Goal: Transaction & Acquisition: Book appointment/travel/reservation

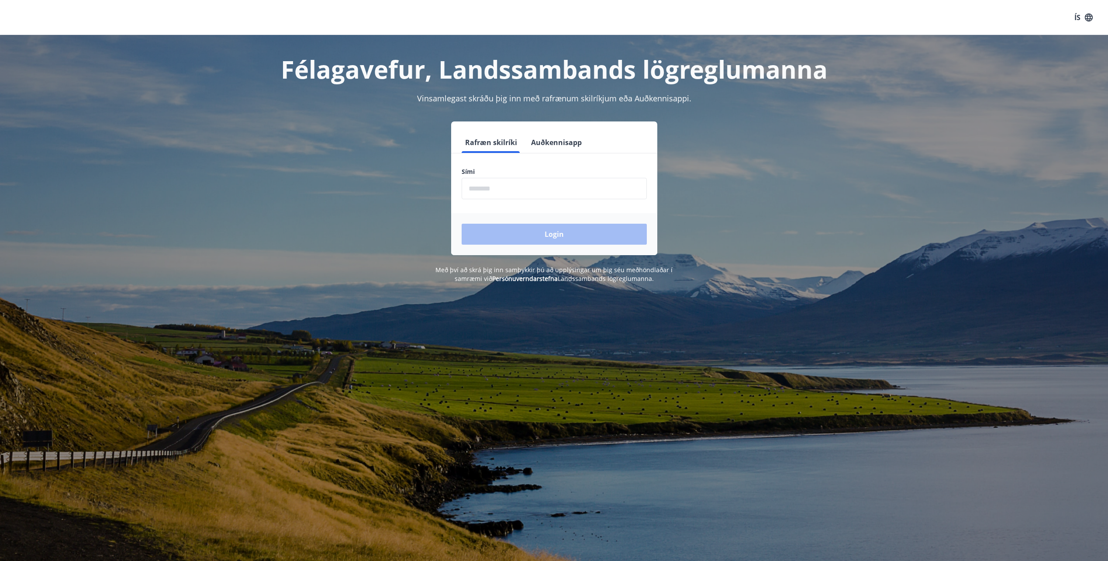
click at [523, 190] on input "phone" at bounding box center [553, 188] width 185 height 21
type input "********"
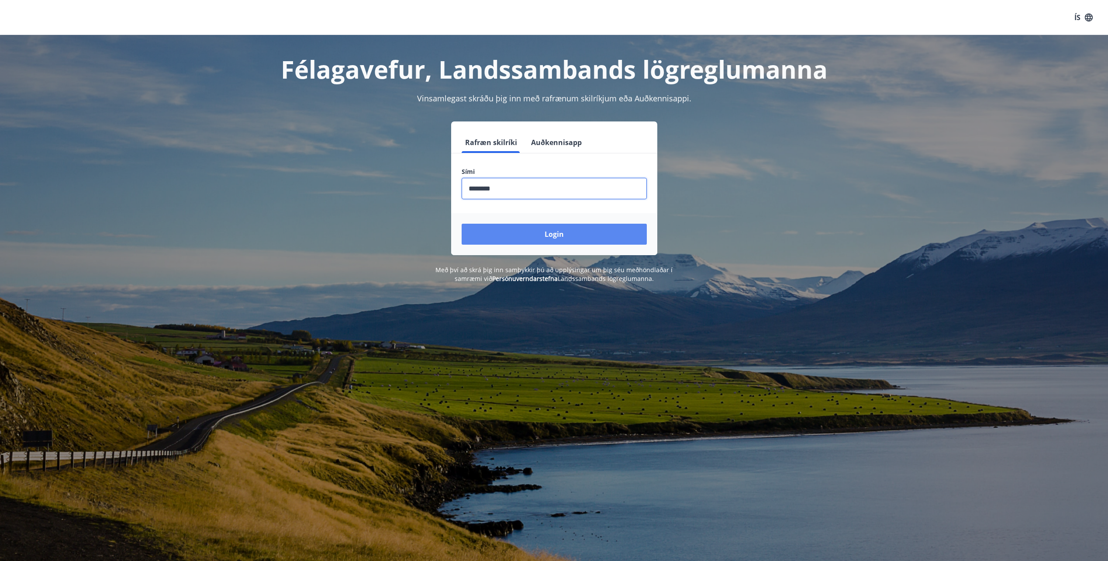
click at [525, 232] on button "Login" at bounding box center [553, 234] width 185 height 21
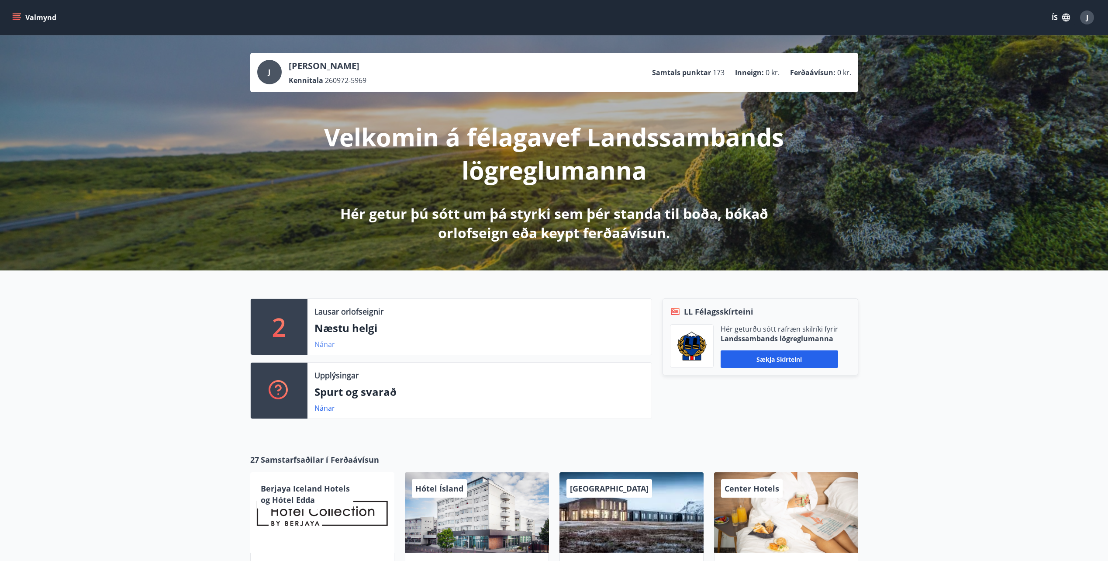
click at [327, 344] on link "Nánar" at bounding box center [324, 344] width 21 height 10
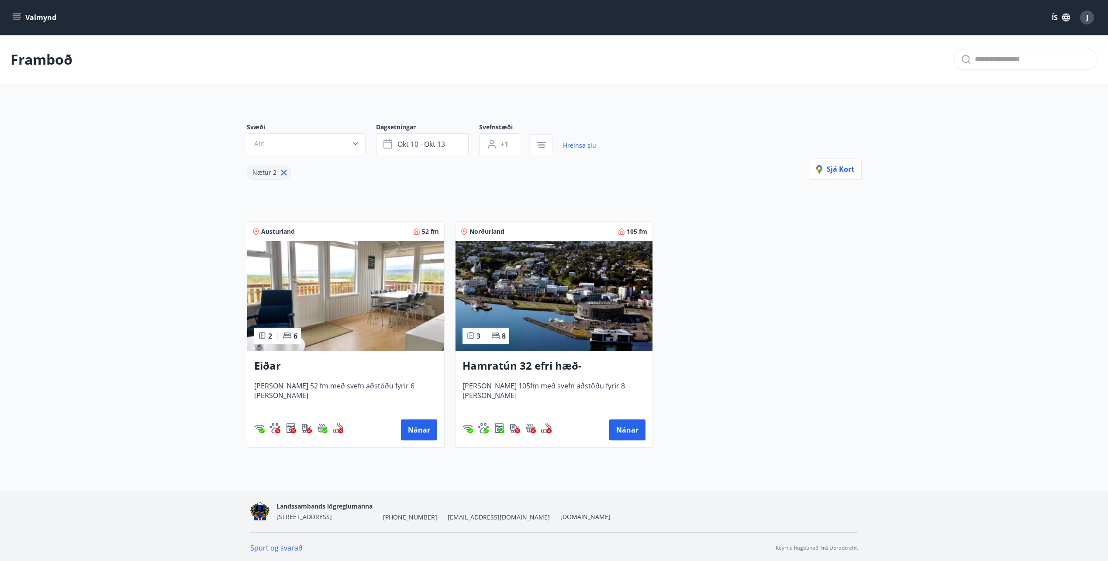
click at [49, 17] on button "Valmynd" at bounding box center [34, 18] width 49 height 16
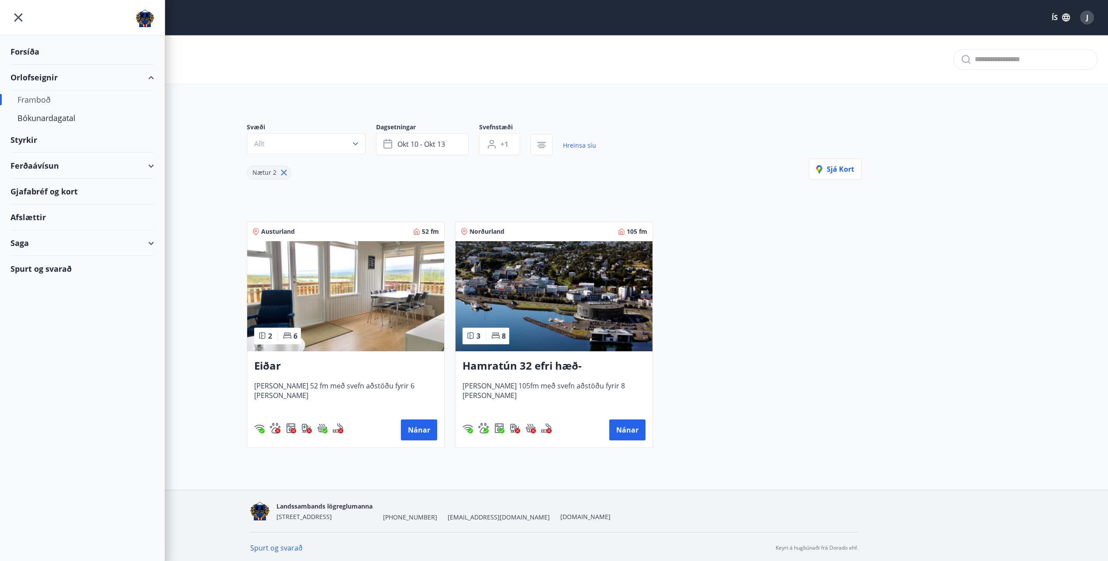
click at [42, 96] on div "Framboð" at bounding box center [82, 99] width 130 height 18
type input "*"
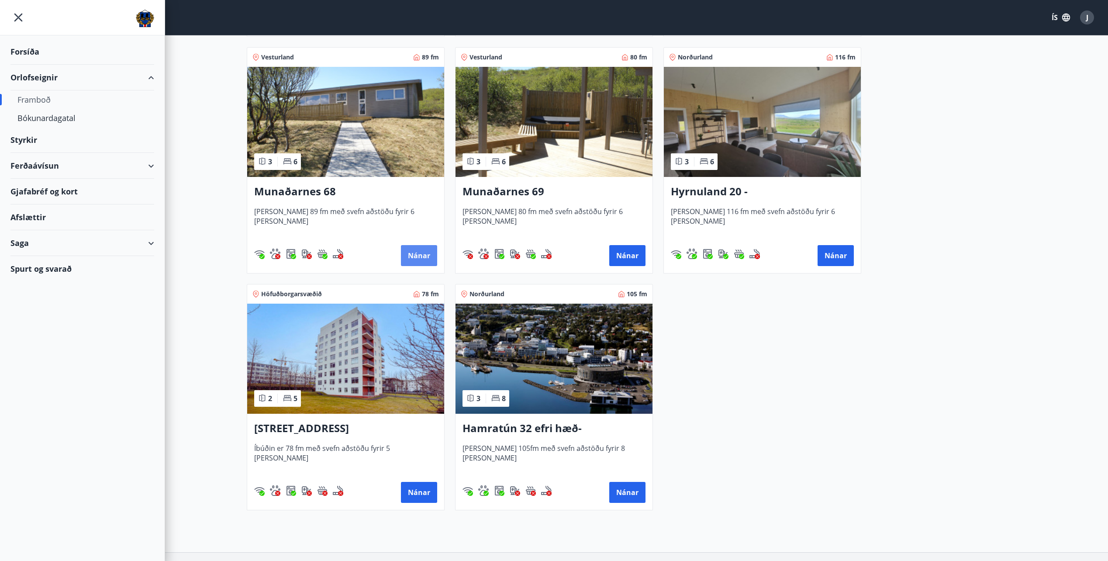
scroll to position [393, 0]
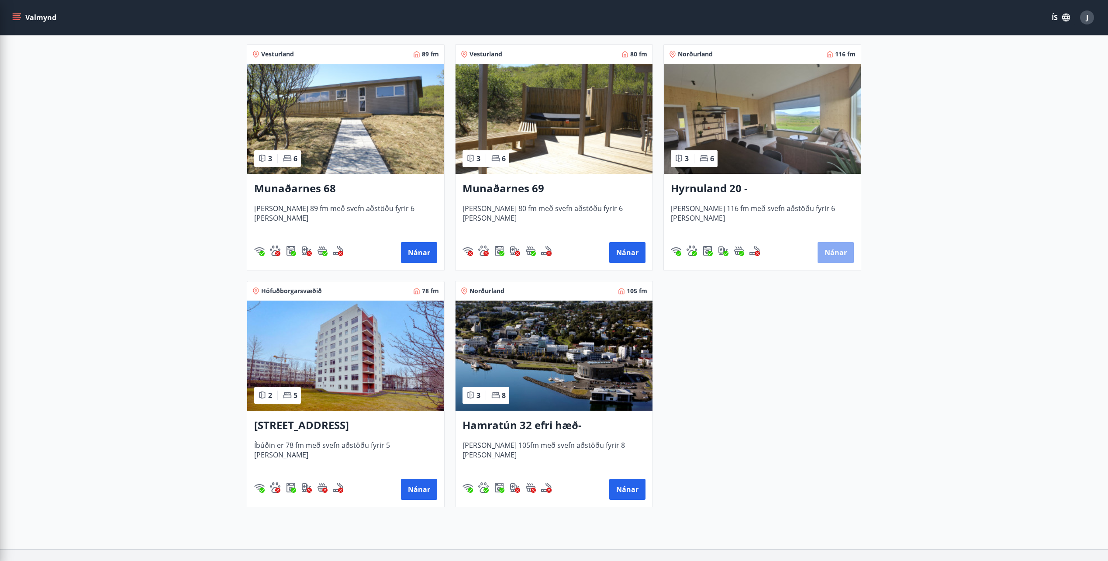
click at [837, 250] on button "Nánar" at bounding box center [835, 252] width 36 height 21
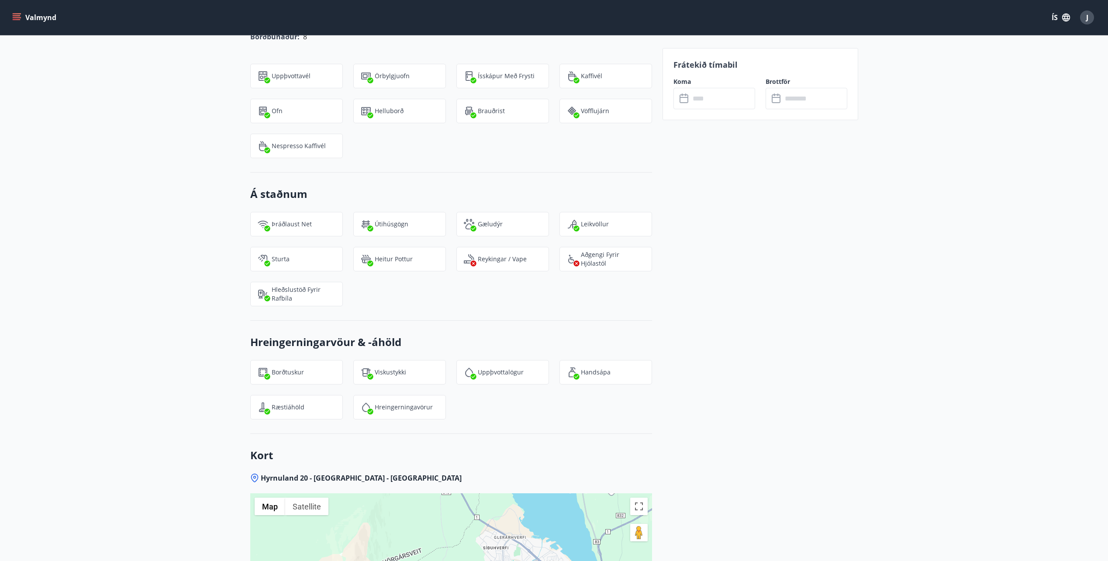
scroll to position [917, 0]
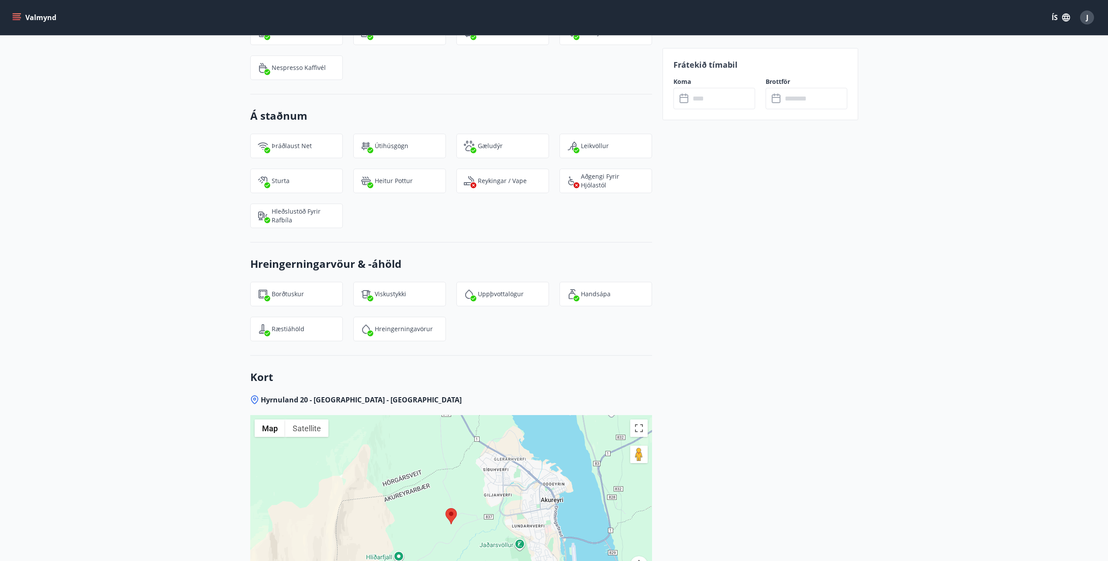
click at [21, 15] on button "Valmynd" at bounding box center [34, 18] width 49 height 16
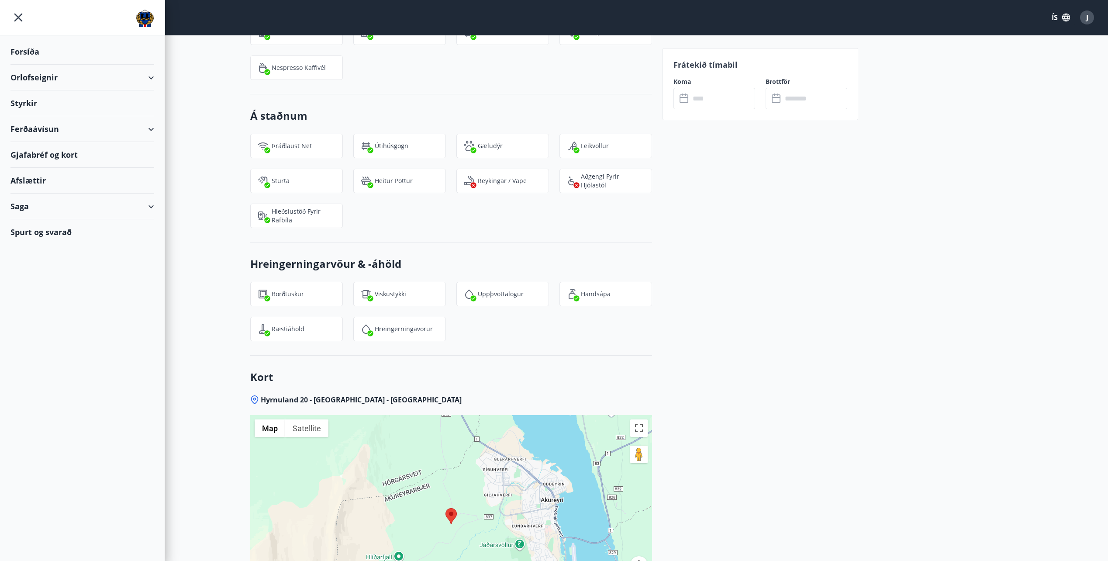
click at [49, 78] on div "Orlofseignir" at bounding box center [82, 78] width 144 height 26
click at [55, 116] on div "Bókunardagatal" at bounding box center [82, 118] width 130 height 18
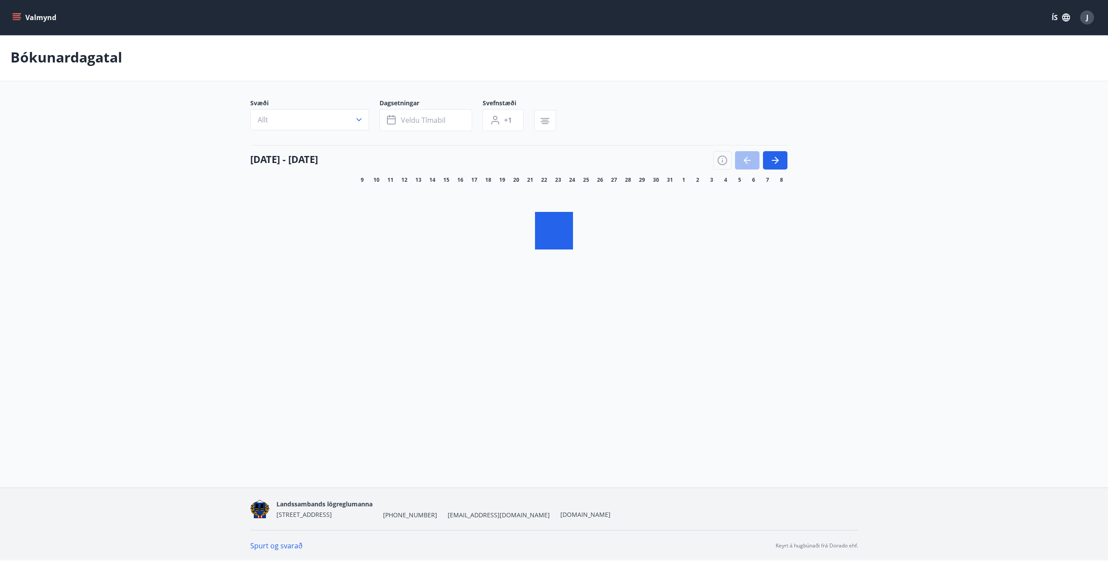
scroll to position [1, 0]
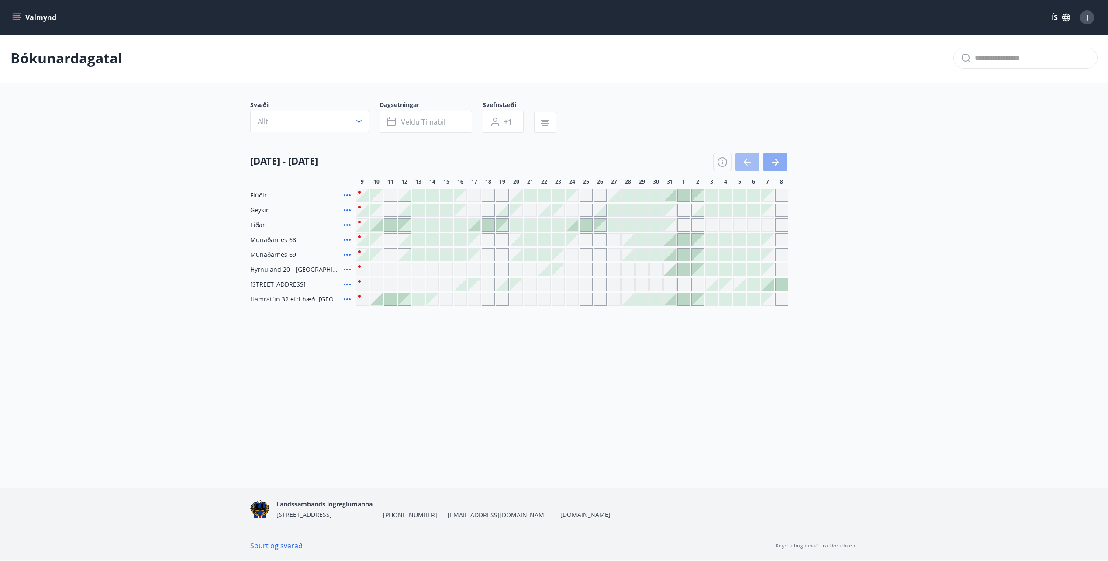
click at [771, 162] on icon "button" at bounding box center [775, 162] width 10 height 10
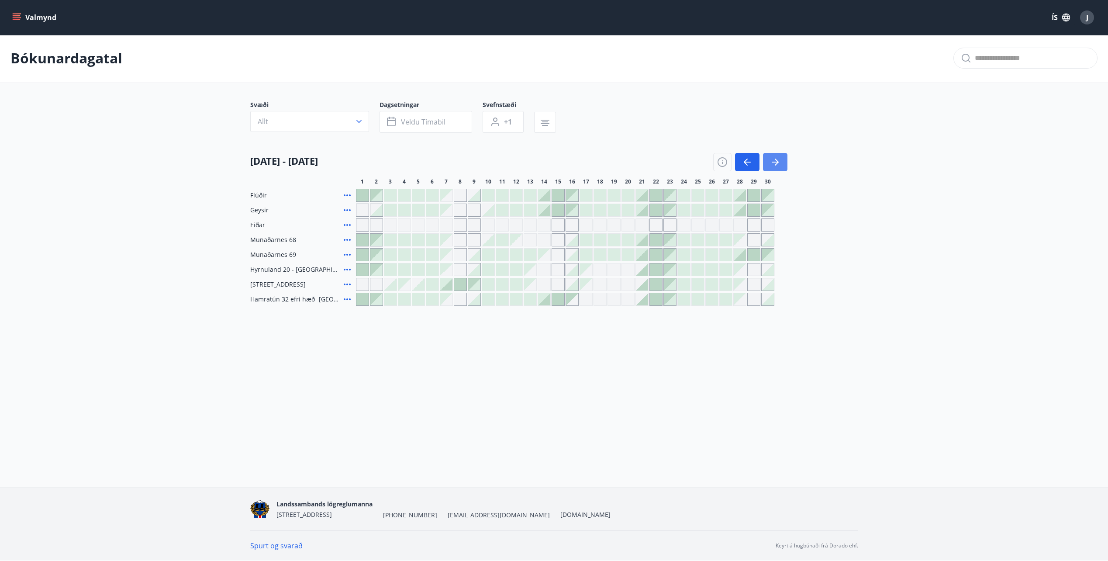
click at [771, 162] on icon "button" at bounding box center [775, 162] width 10 height 10
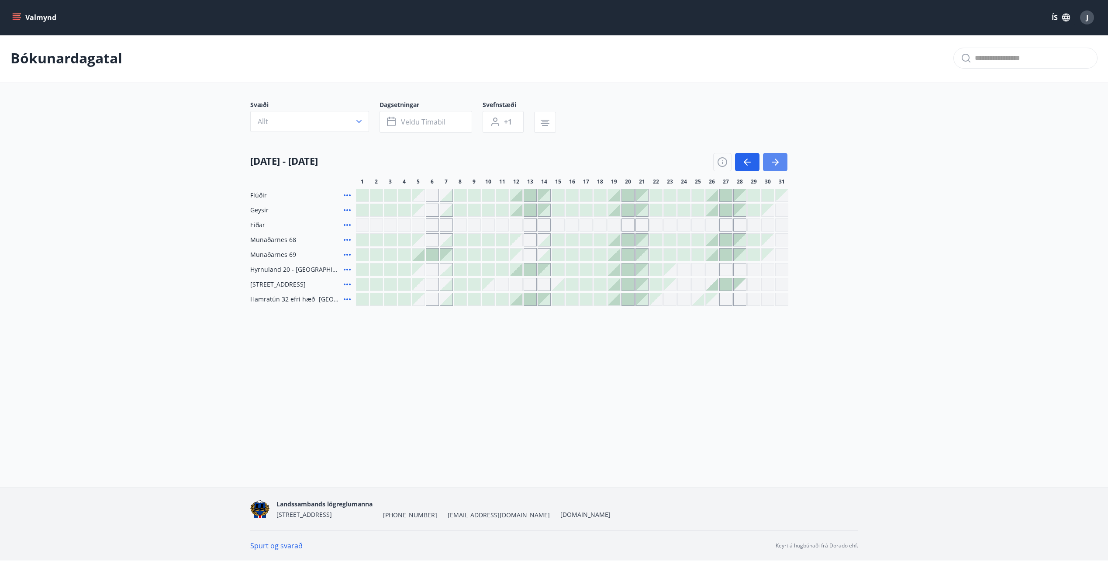
click at [771, 162] on icon "button" at bounding box center [775, 162] width 10 height 10
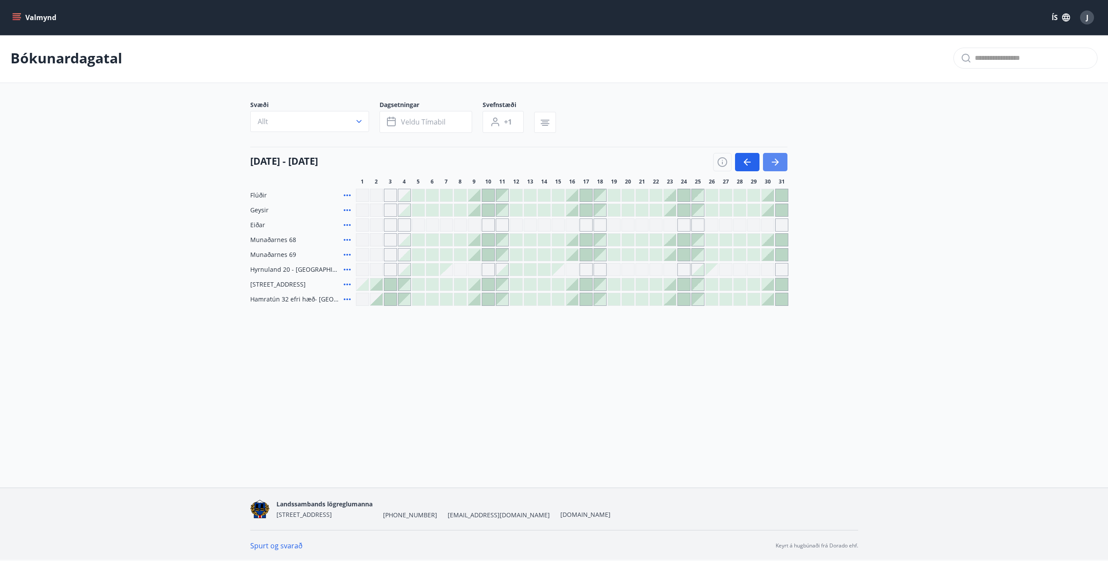
click at [774, 159] on icon "button" at bounding box center [775, 162] width 10 height 10
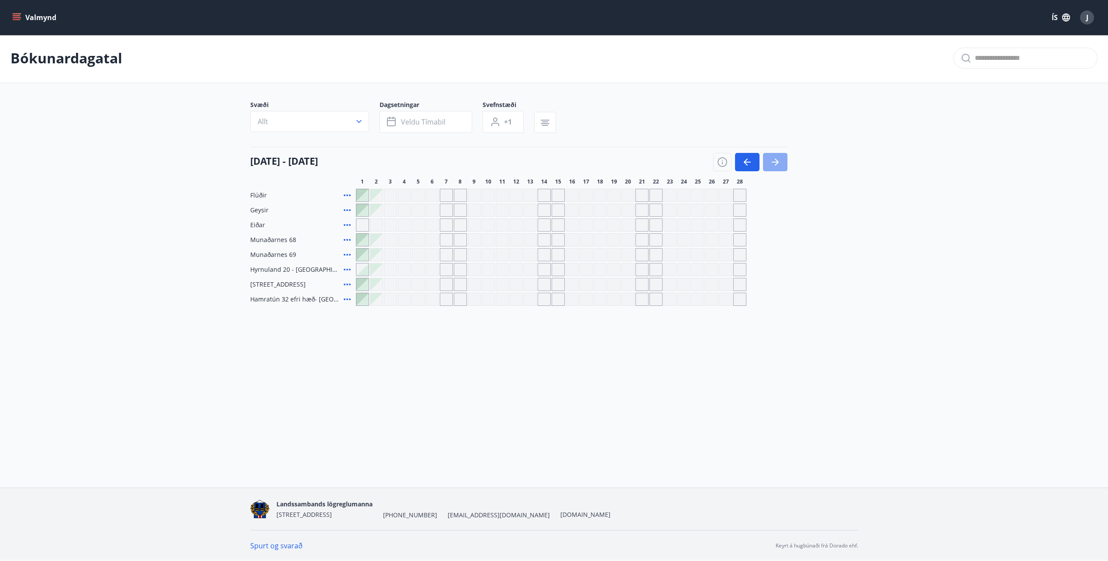
click at [771, 162] on icon "button" at bounding box center [775, 162] width 10 height 10
click at [744, 159] on icon "button" at bounding box center [747, 162] width 10 height 10
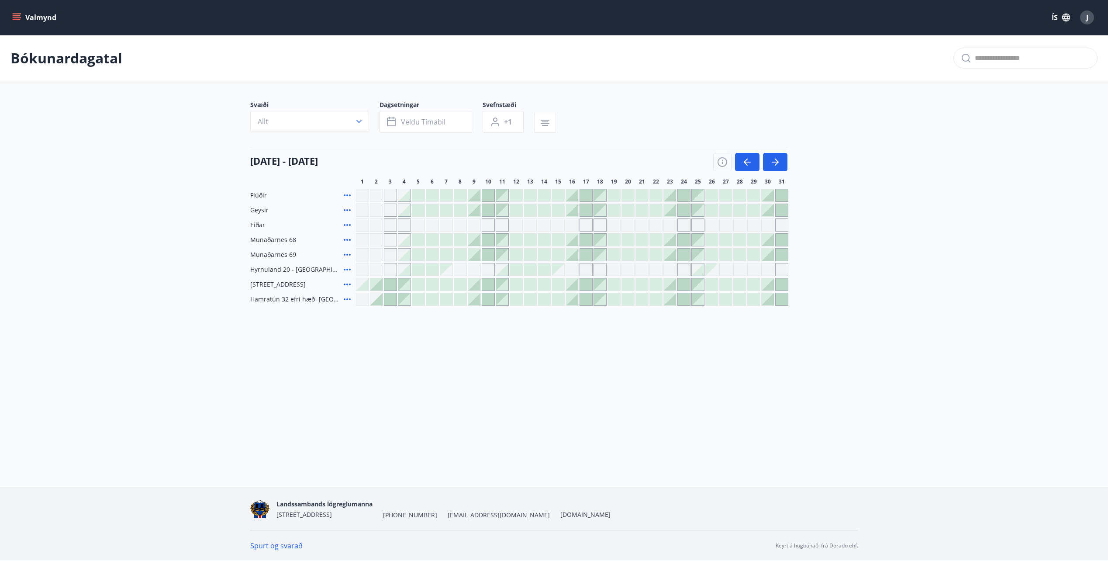
click at [450, 271] on div "Gráir dagar eru ekki bókanlegir" at bounding box center [446, 269] width 12 height 12
click at [460, 272] on div "Gráir dagar eru ekki bókanlegir" at bounding box center [460, 269] width 13 height 13
click at [452, 297] on div at bounding box center [446, 299] width 12 height 12
click at [459, 297] on div at bounding box center [460, 299] width 12 height 12
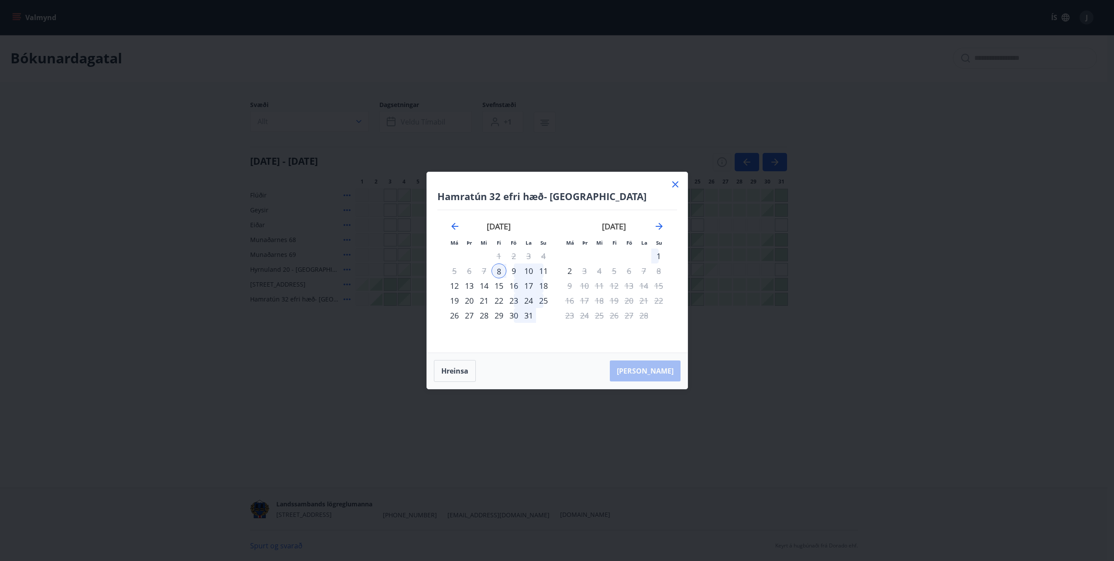
click at [676, 186] on icon at bounding box center [675, 184] width 10 height 10
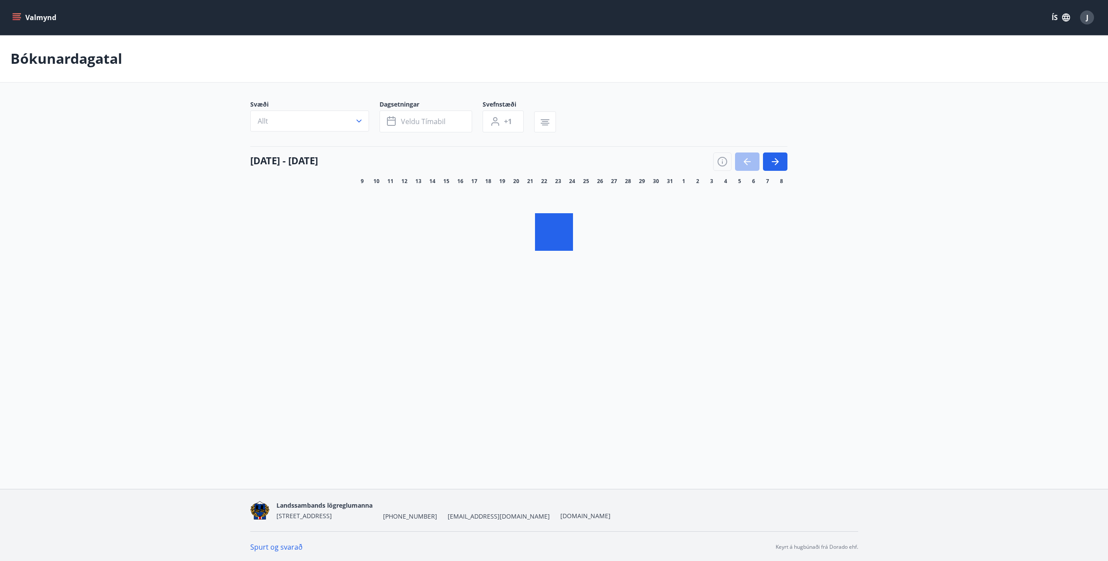
scroll to position [1, 0]
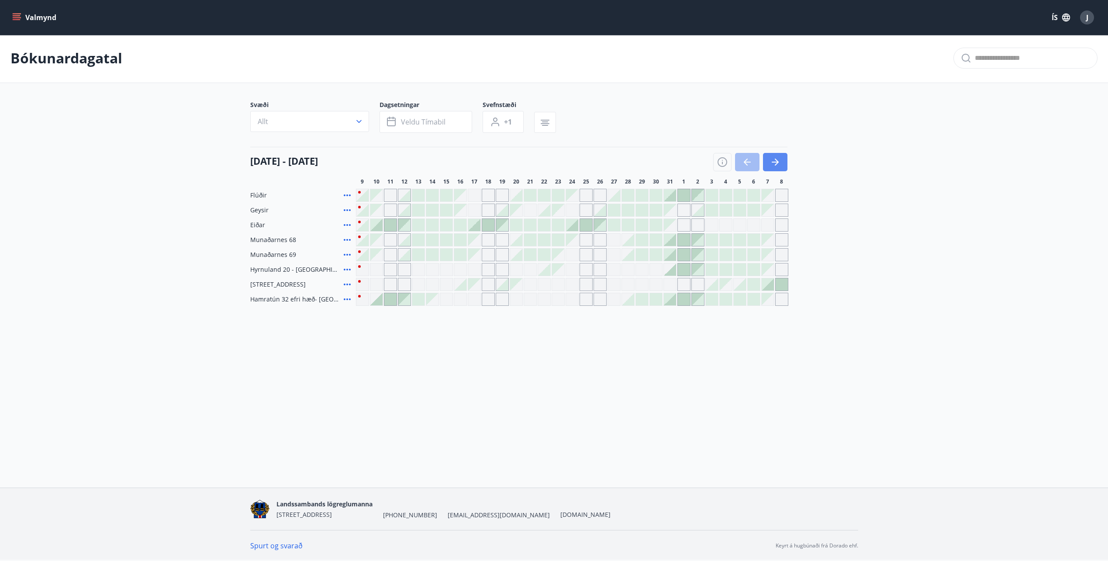
click at [780, 163] on icon "button" at bounding box center [775, 162] width 10 height 10
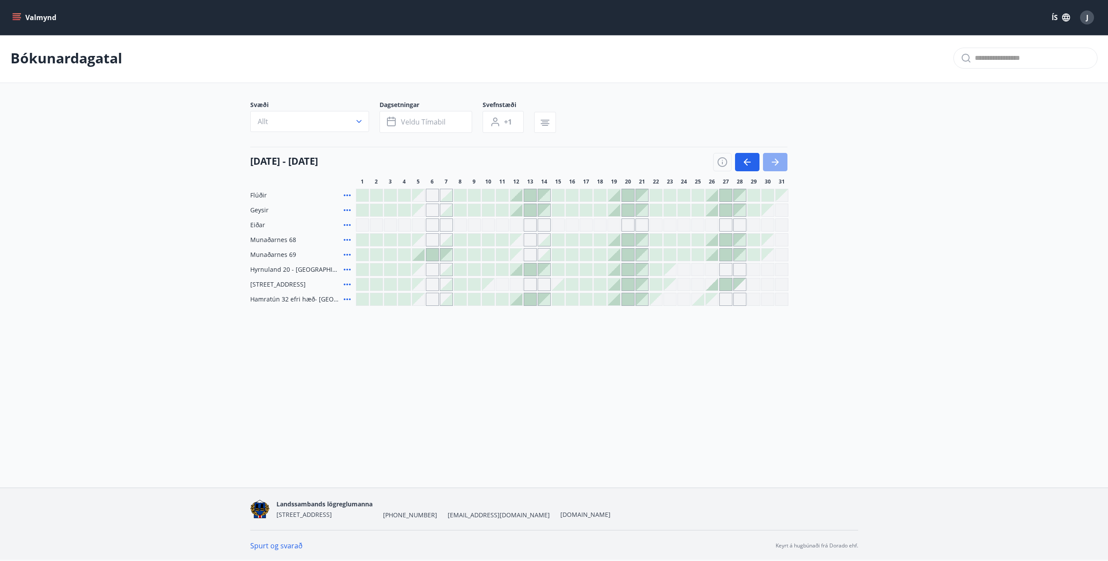
click at [780, 163] on icon "button" at bounding box center [775, 162] width 10 height 10
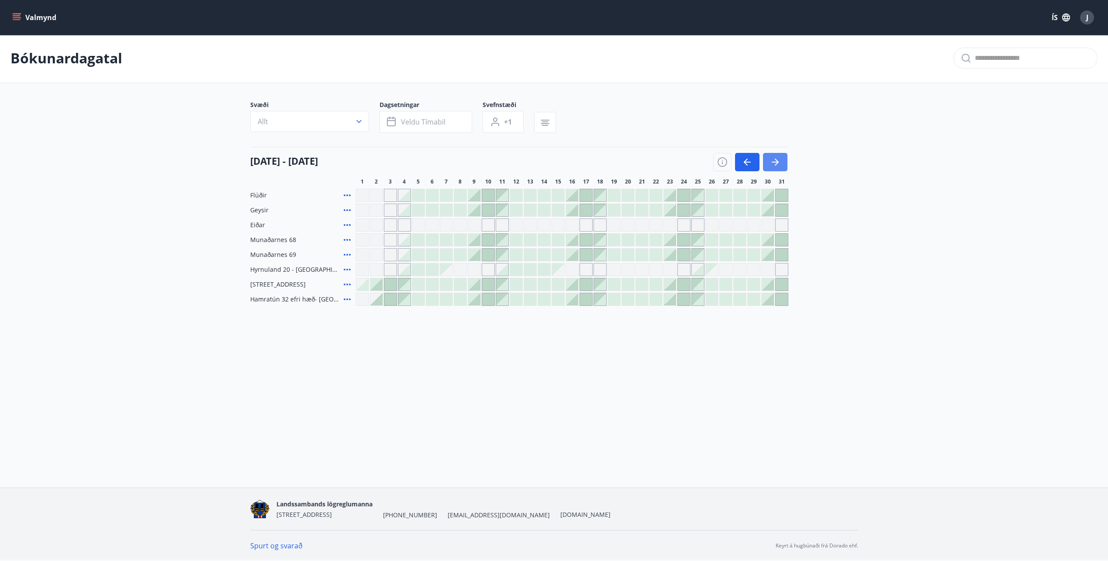
click at [774, 162] on icon "button" at bounding box center [774, 162] width 7 height 1
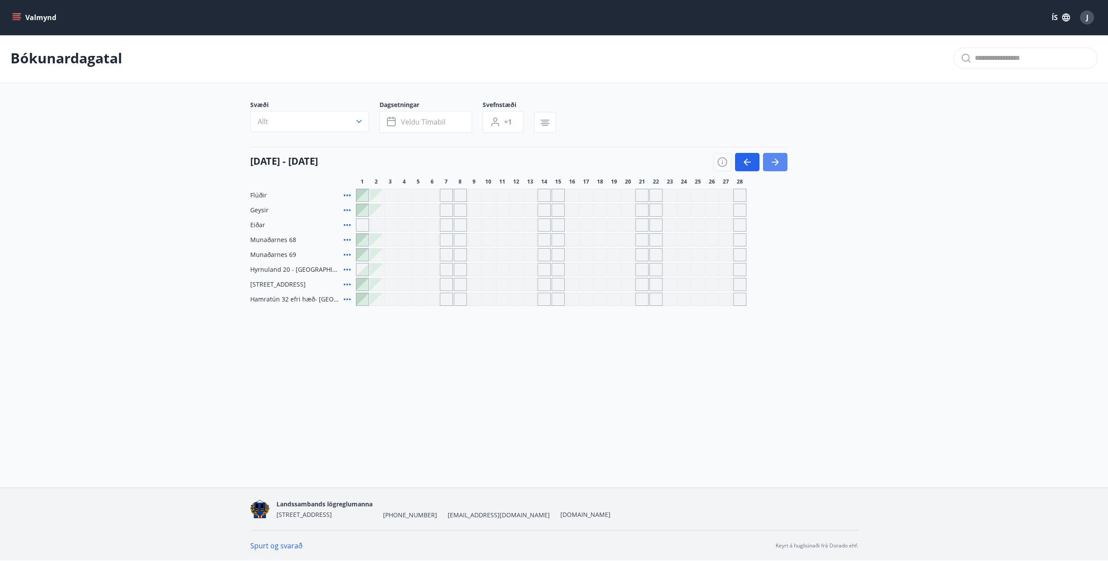
click at [771, 169] on button "button" at bounding box center [775, 162] width 24 height 18
click at [748, 163] on icon "button" at bounding box center [747, 162] width 10 height 10
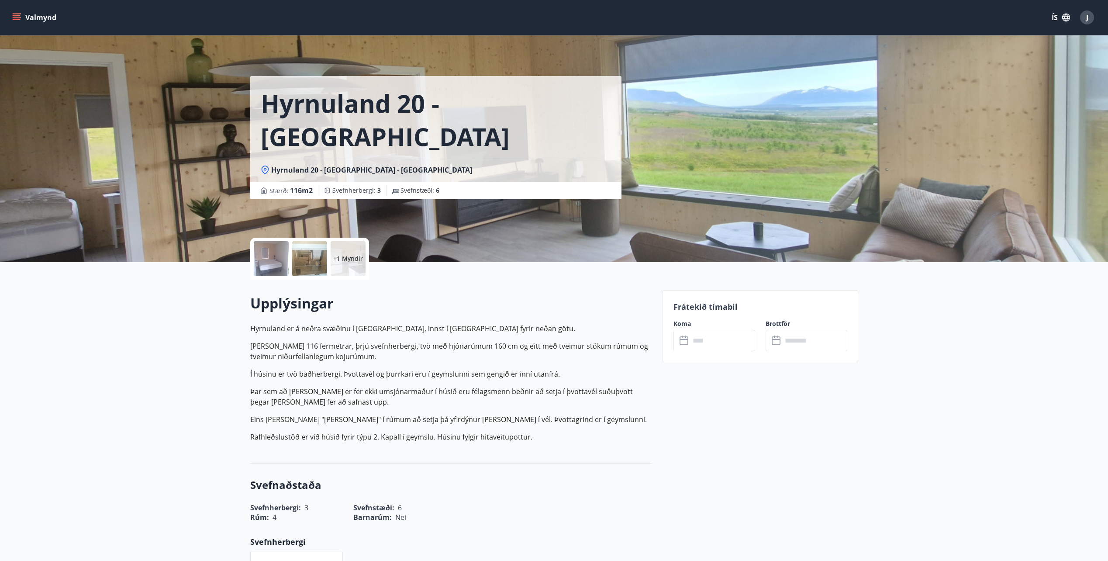
click at [29, 18] on button "Valmynd" at bounding box center [34, 18] width 49 height 16
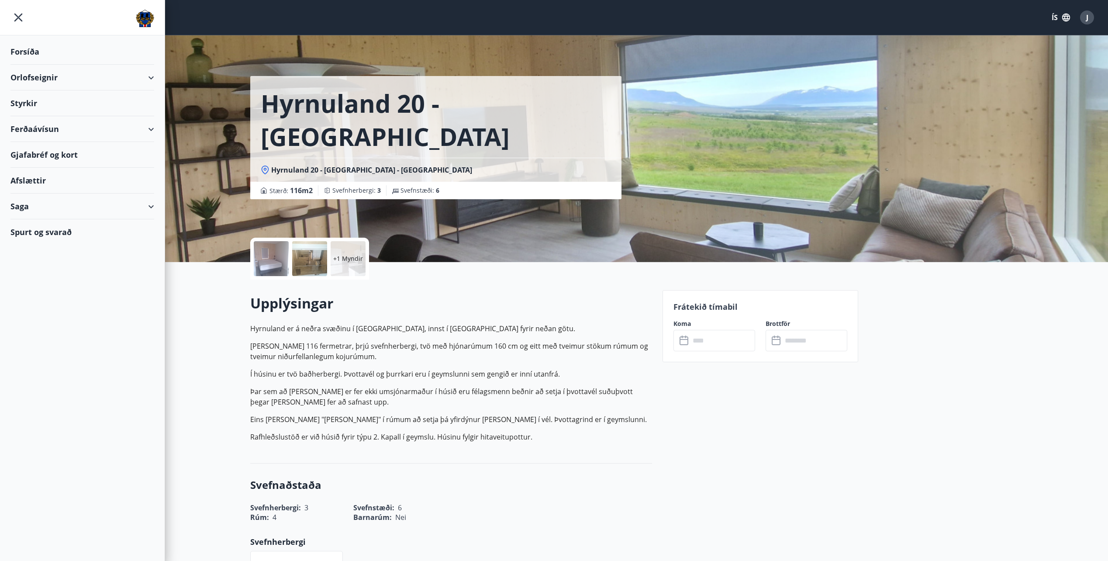
click at [34, 50] on div "Forsíða" at bounding box center [82, 52] width 144 height 26
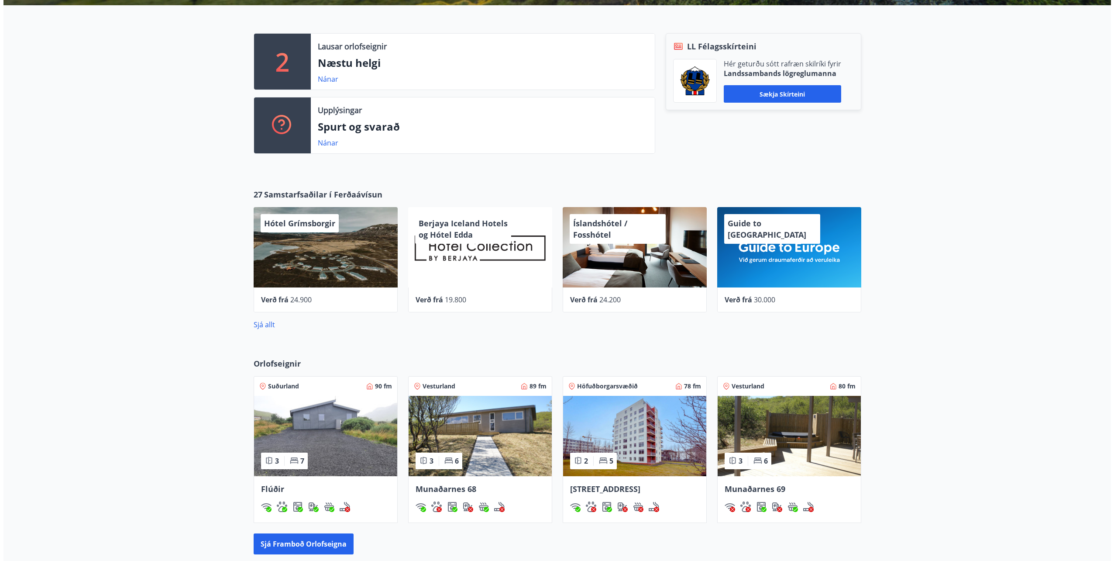
scroll to position [262, 0]
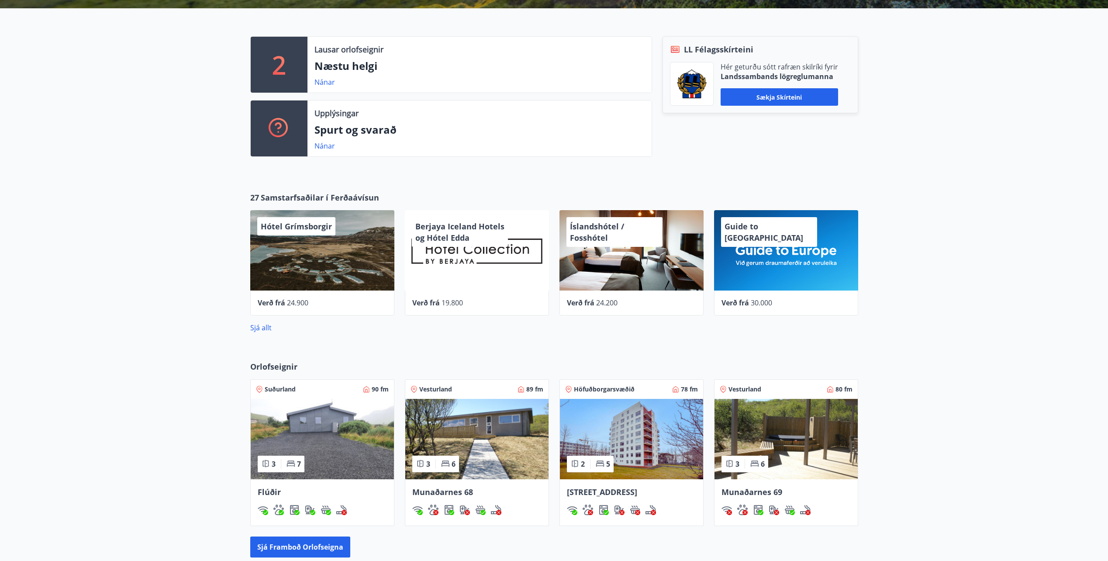
click at [317, 229] on span "Hótel Grímsborgir" at bounding box center [296, 226] width 71 height 10
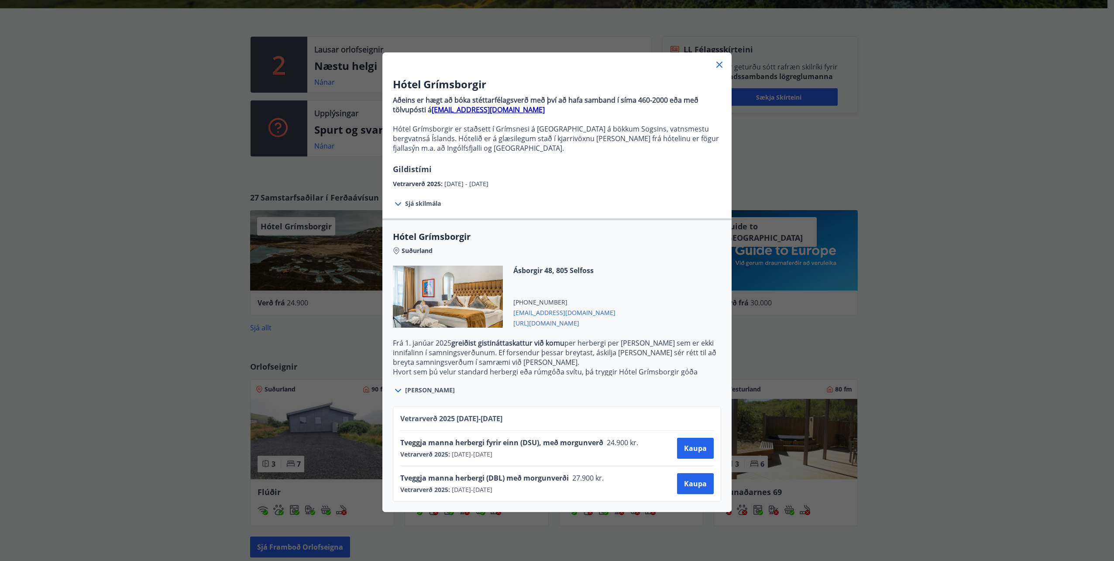
click at [718, 66] on icon at bounding box center [719, 64] width 10 height 10
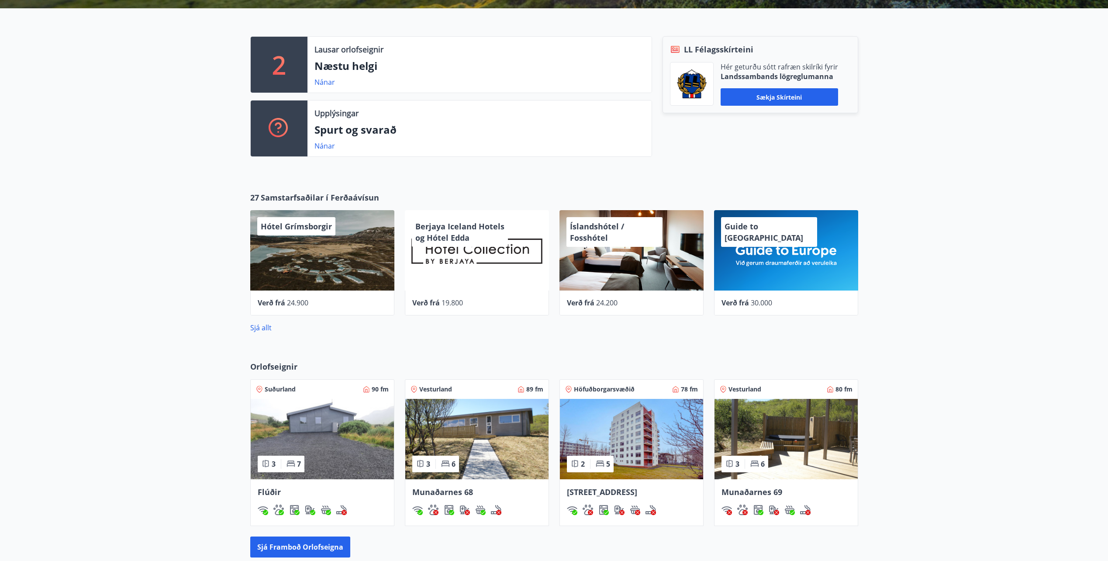
click at [495, 286] on div "Berjaya Iceland Hotels og Hótel Edda" at bounding box center [477, 250] width 144 height 80
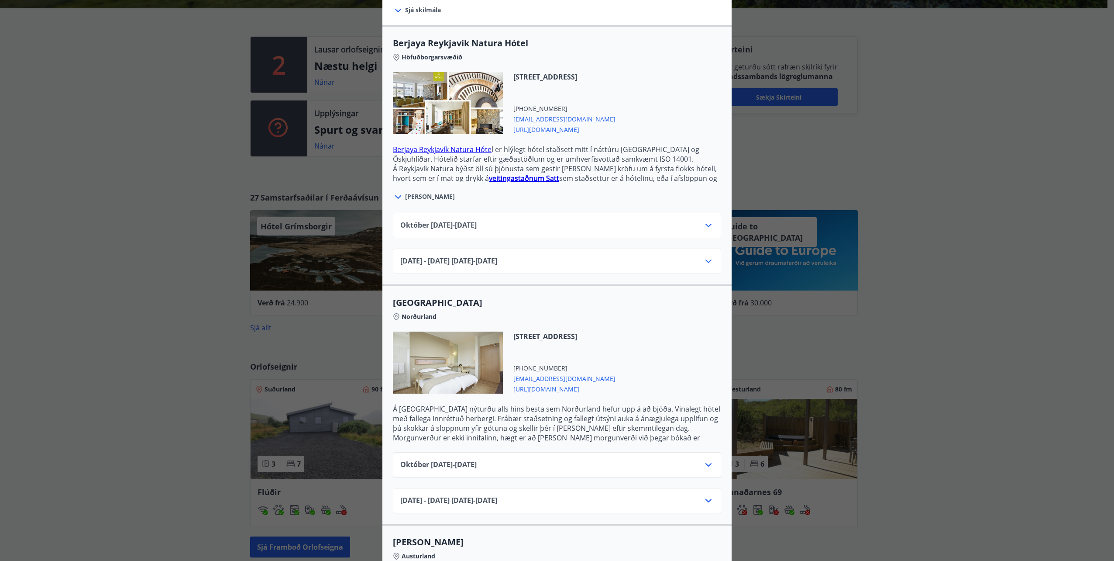
scroll to position [199, 0]
click at [616, 403] on p "Á [GEOGRAPHIC_DATA] nýturðu alls hins besta sem Norðurland hefur upp á að bjóða…" at bounding box center [557, 427] width 328 height 48
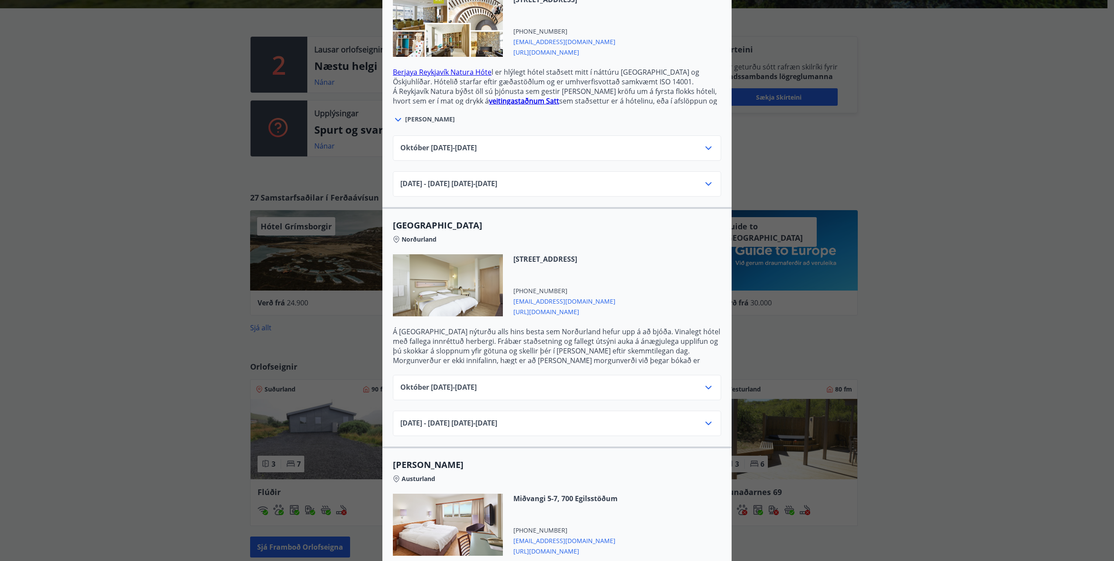
scroll to position [286, 0]
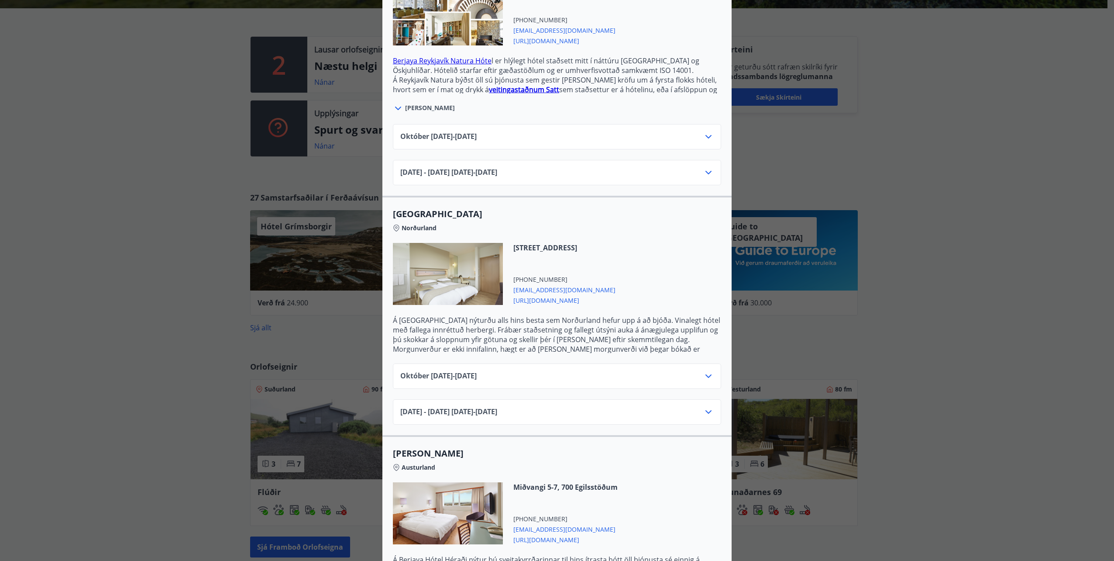
click at [704, 371] on icon at bounding box center [708, 376] width 10 height 10
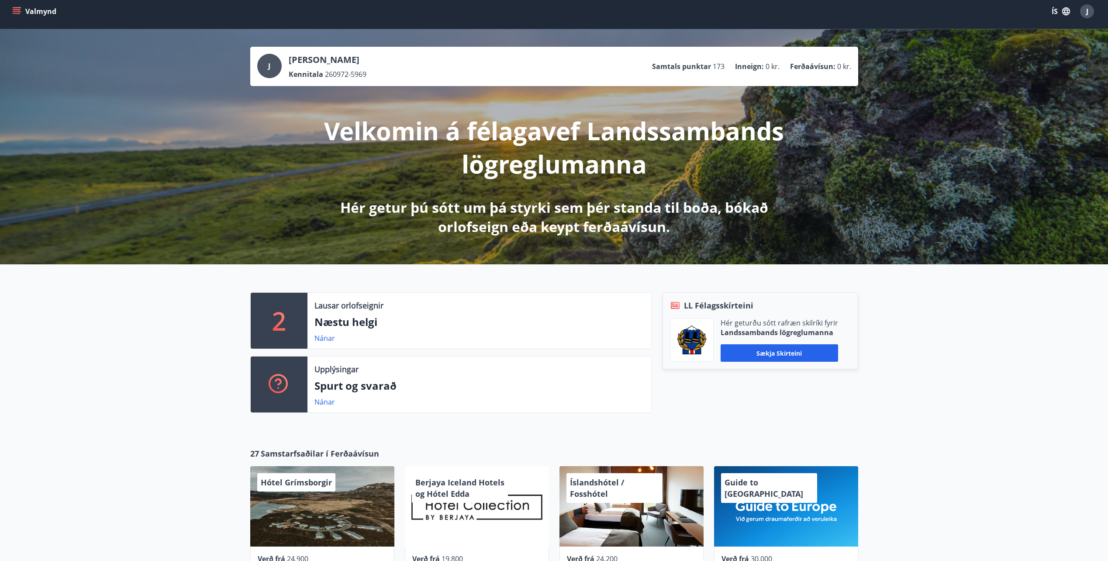
scroll to position [0, 0]
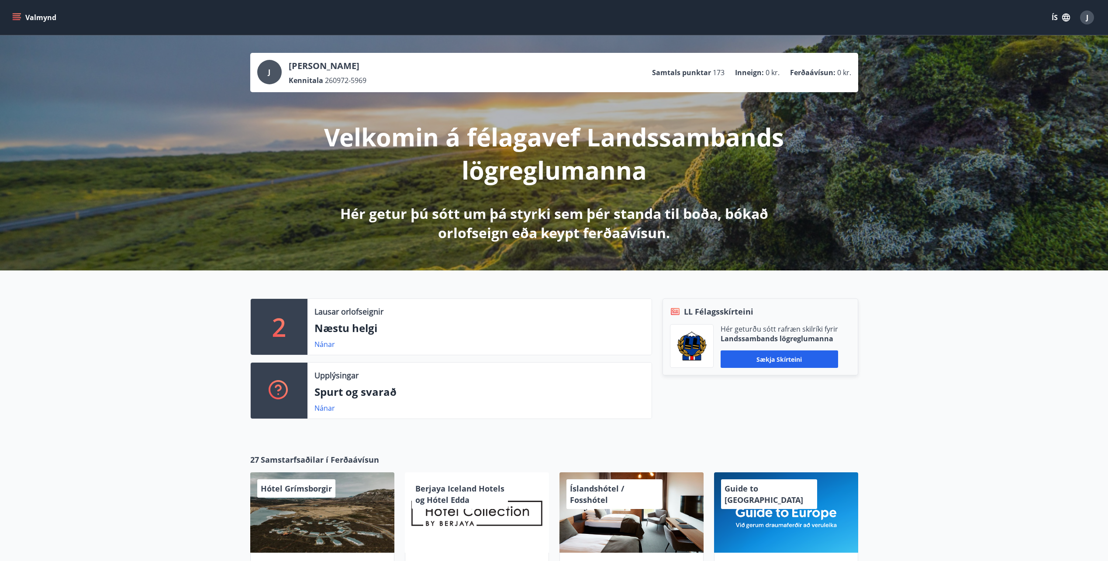
click at [34, 15] on button "Valmynd" at bounding box center [34, 18] width 49 height 16
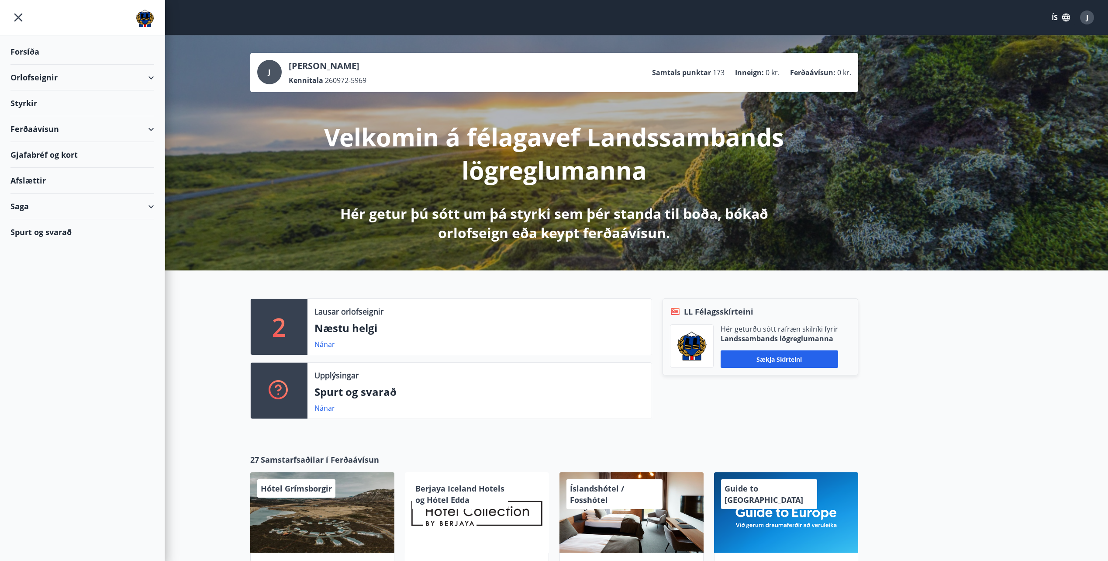
click at [28, 78] on div "Orlofseignir" at bounding box center [82, 78] width 144 height 26
click at [41, 99] on div "Framboð" at bounding box center [82, 99] width 130 height 18
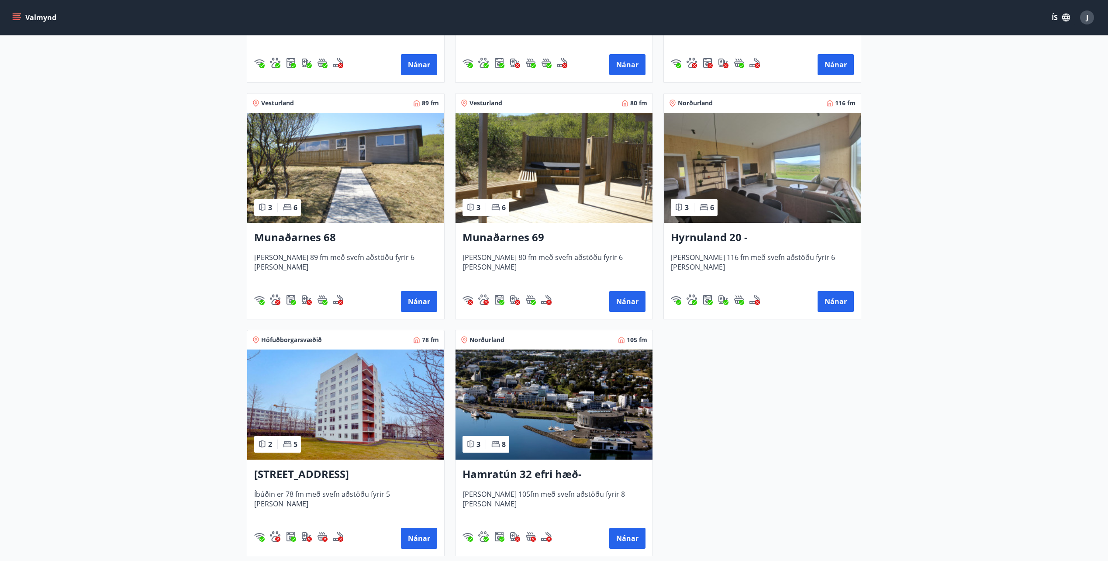
scroll to position [349, 0]
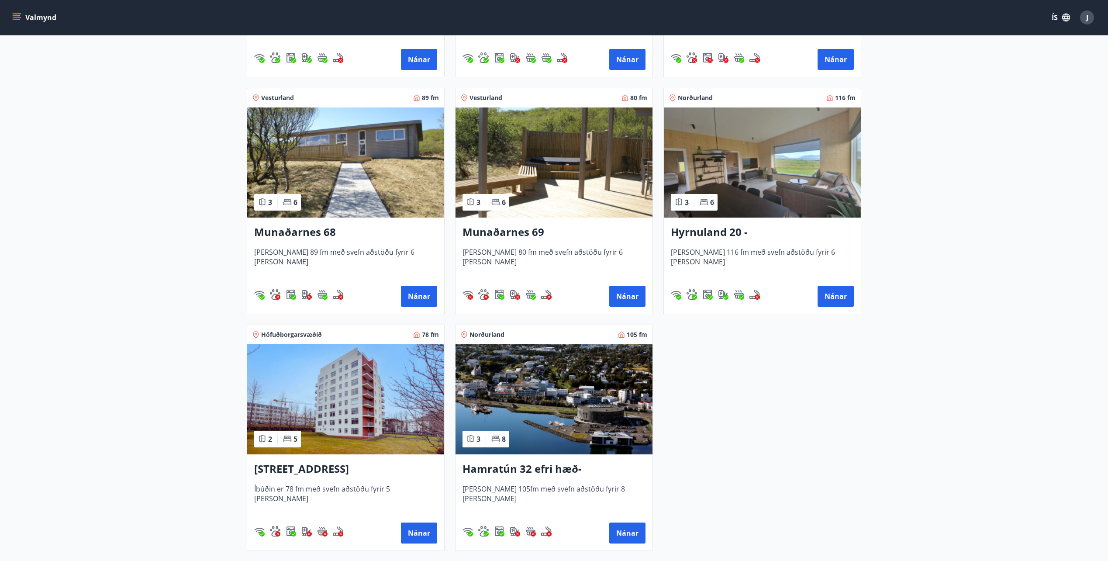
click at [561, 383] on img at bounding box center [553, 399] width 197 height 110
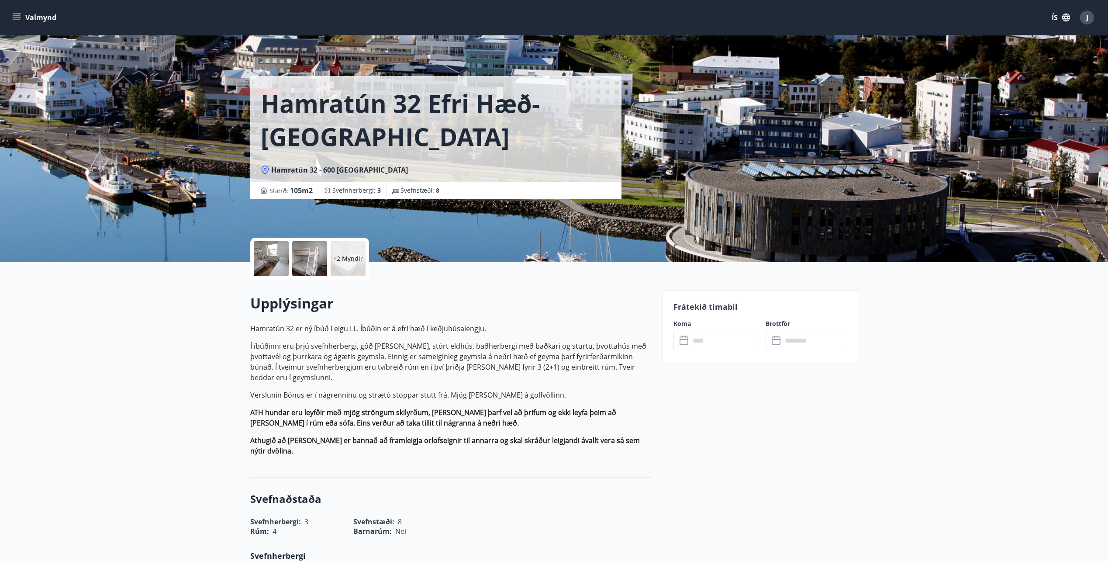
click at [344, 256] on p "+2 Myndir" at bounding box center [348, 258] width 30 height 9
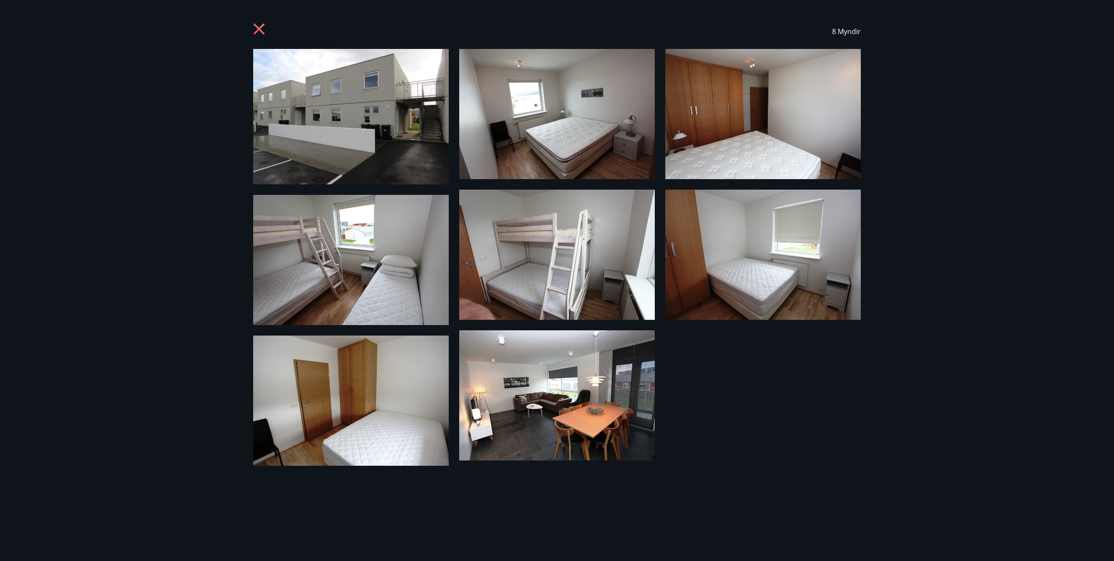
click at [261, 30] on icon at bounding box center [259, 29] width 11 height 11
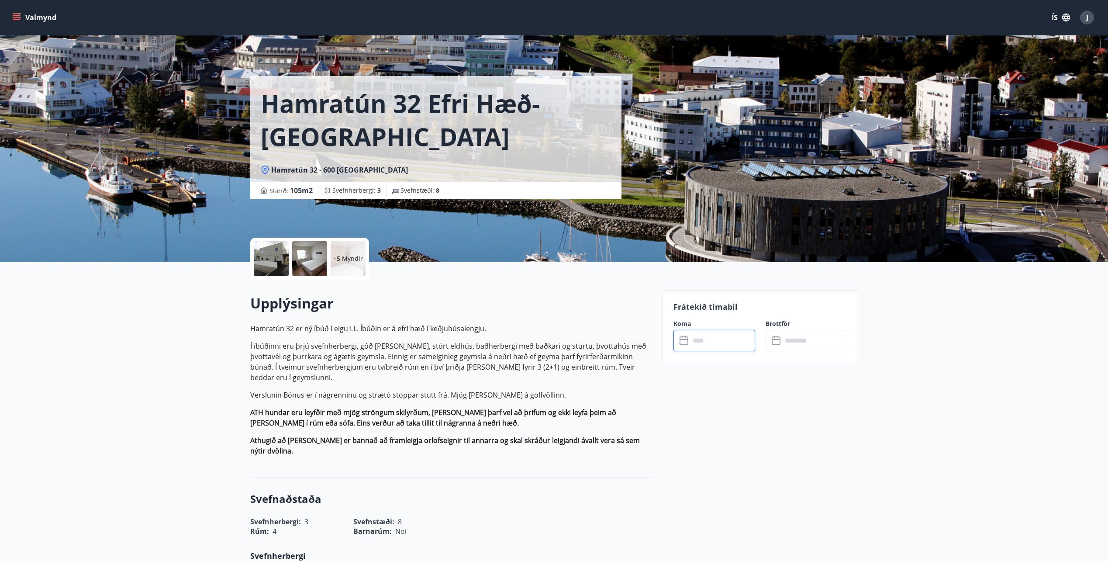
click at [712, 340] on input "text" at bounding box center [722, 340] width 65 height 21
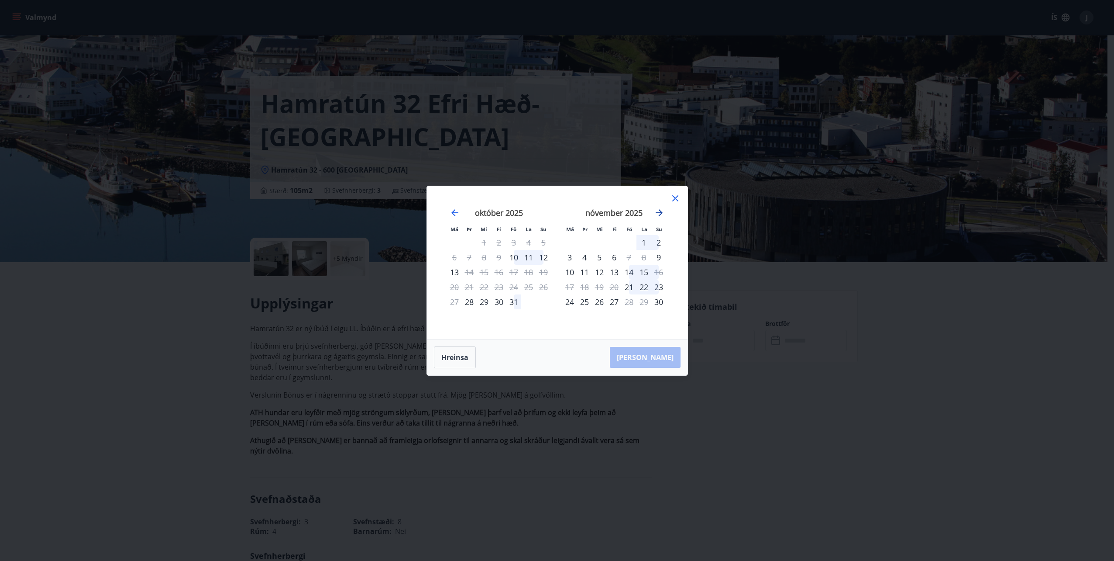
click at [659, 213] on icon "Move forward to switch to the next month." at bounding box center [659, 212] width 7 height 7
click at [616, 270] on div "15" at bounding box center [614, 272] width 15 height 15
click at [573, 287] on div "19" at bounding box center [569, 286] width 15 height 15
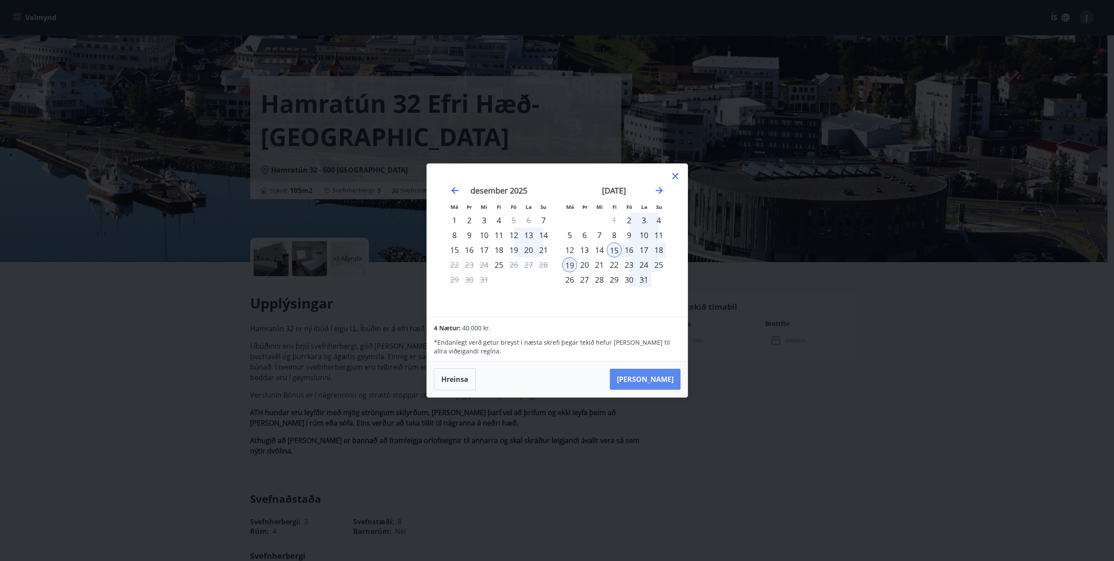
click at [657, 376] on button "[PERSON_NAME]" at bounding box center [645, 378] width 71 height 21
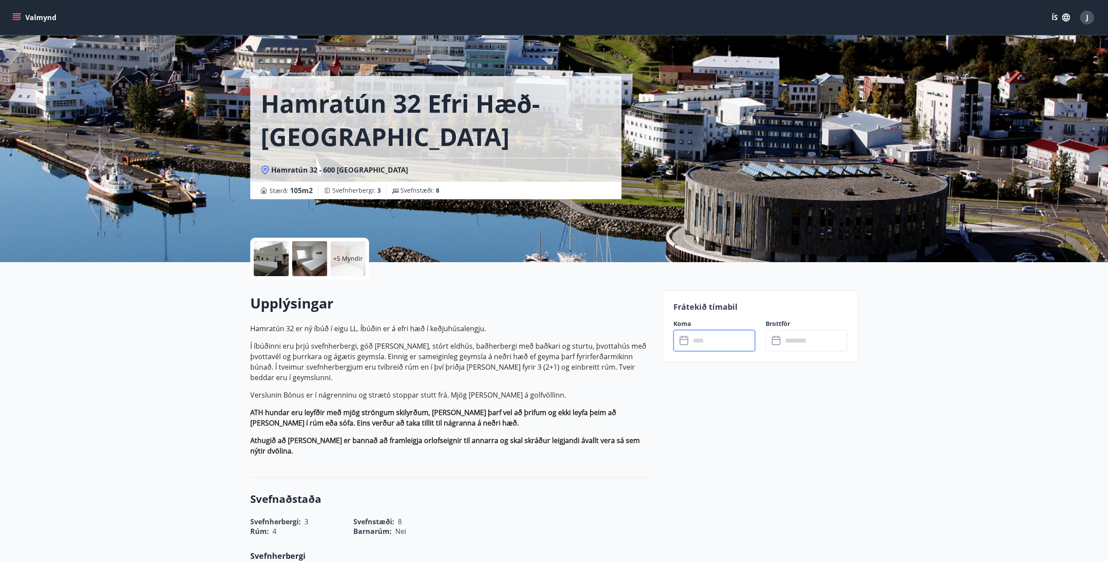
type input "******"
click at [820, 342] on input "******" at bounding box center [814, 340] width 65 height 21
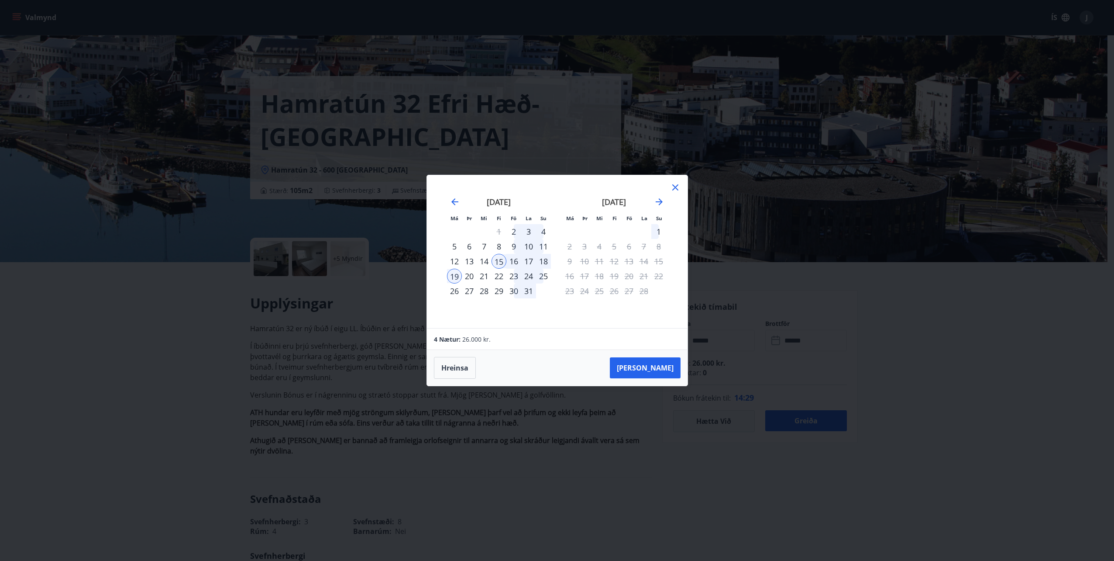
click at [545, 258] on div "18" at bounding box center [543, 261] width 15 height 15
click at [661, 366] on button "[PERSON_NAME]" at bounding box center [645, 367] width 71 height 21
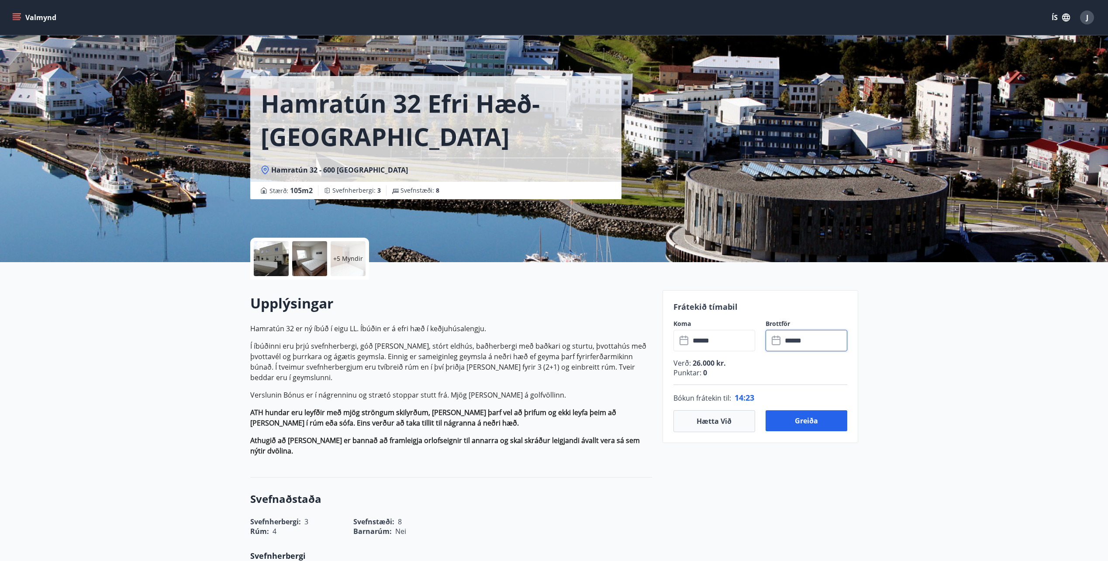
type input "******"
click at [739, 342] on input "******" at bounding box center [722, 340] width 65 height 21
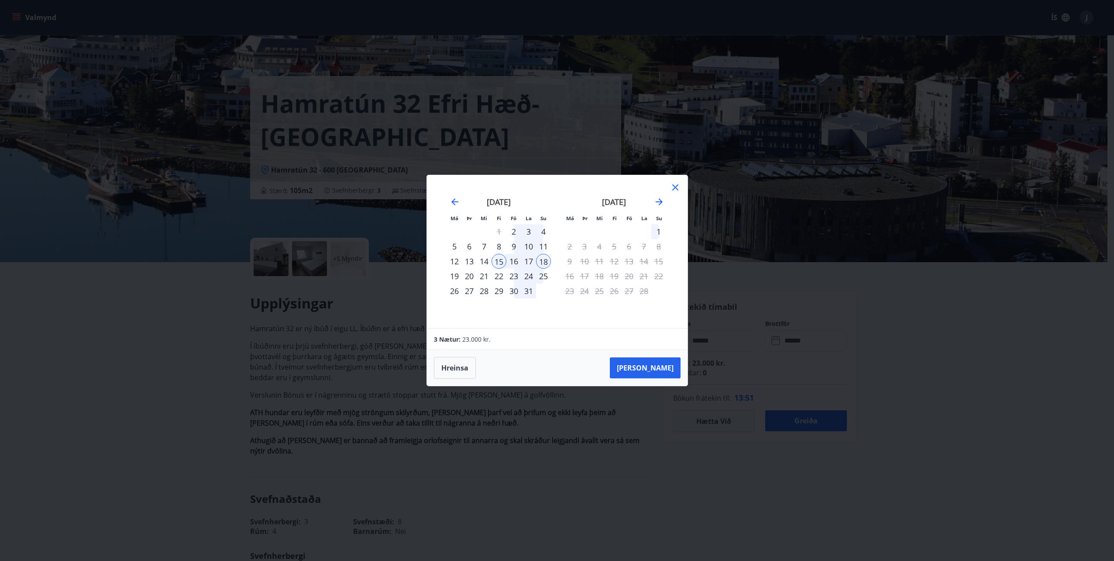
click at [501, 247] on div "8" at bounding box center [499, 246] width 15 height 15
click at [459, 261] on div "12" at bounding box center [454, 261] width 15 height 15
click at [662, 364] on button "[PERSON_NAME]" at bounding box center [645, 367] width 71 height 21
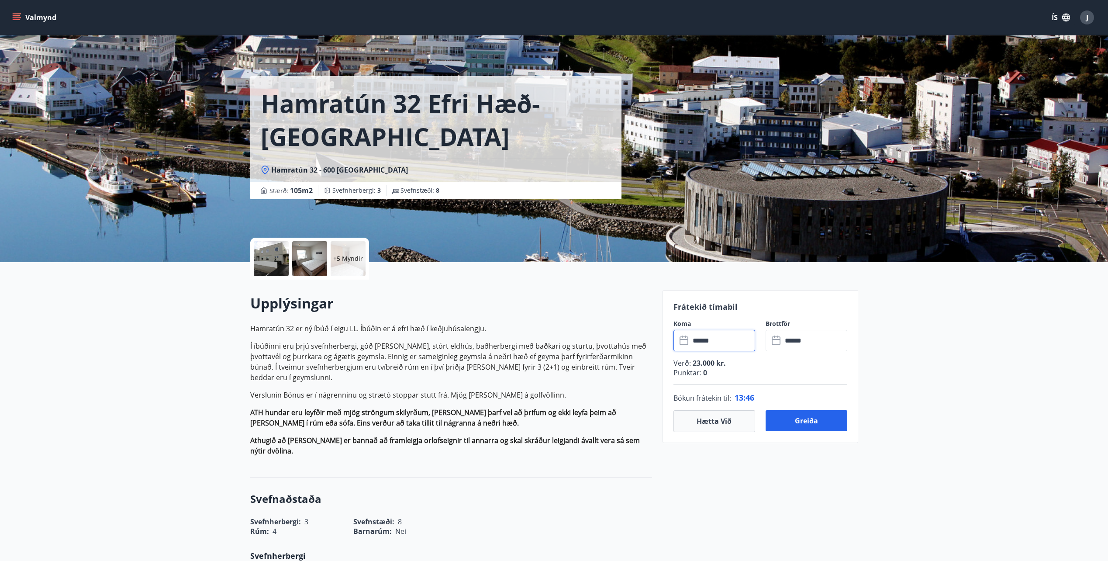
type input "******"
